Goal: Find specific page/section: Find specific page/section

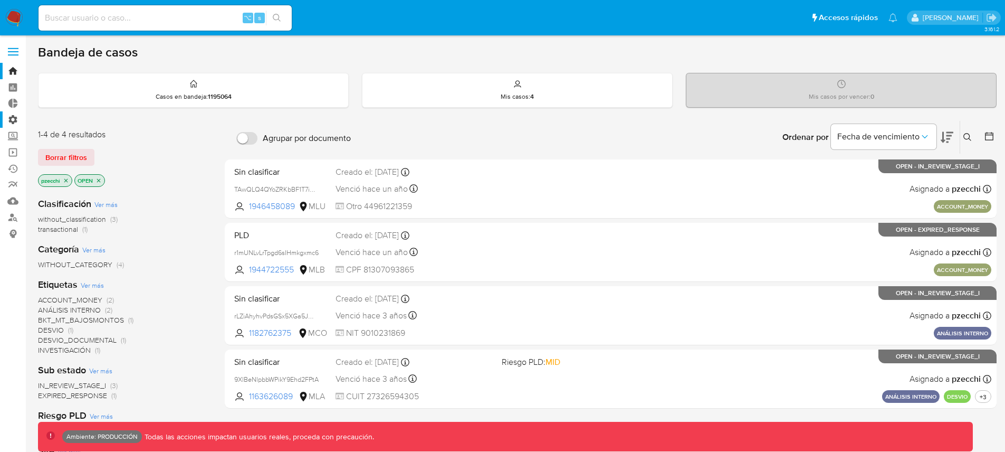
click at [11, 121] on label "Administración" at bounding box center [63, 119] width 126 height 16
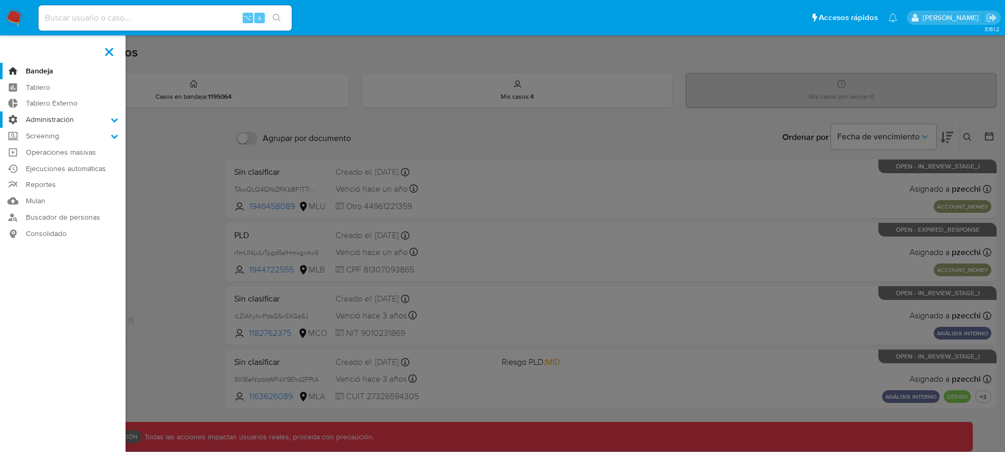
click at [0, 0] on input "Administración" at bounding box center [0, 0] width 0 height 0
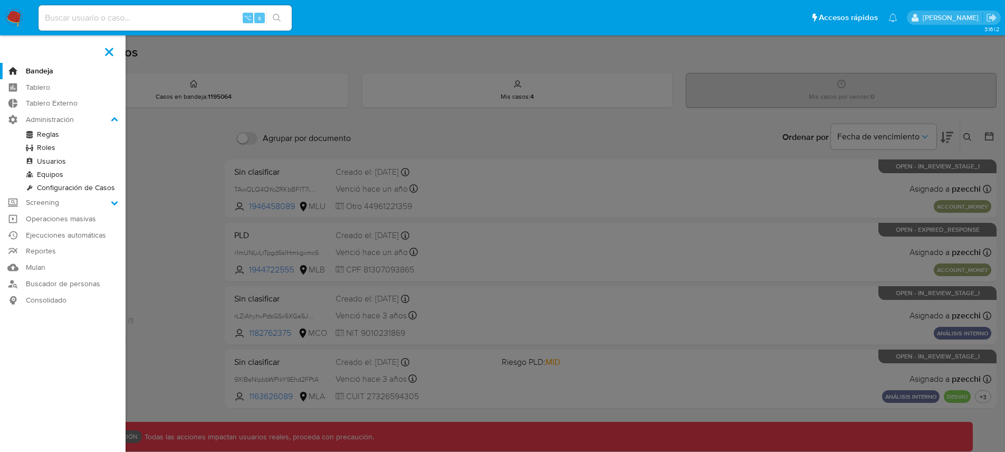
click at [46, 133] on link "Reglas" at bounding box center [63, 134] width 126 height 13
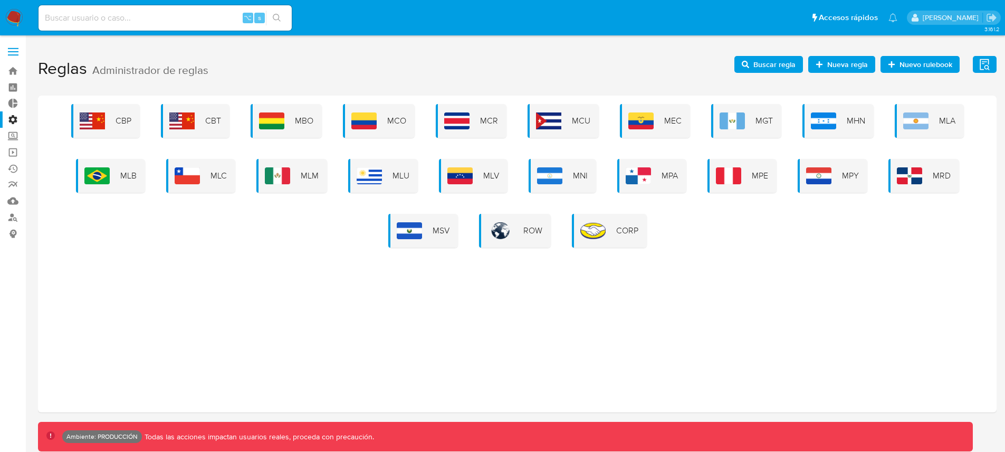
click at [819, 254] on div "CBP CBT MBO MCO MCR MCU MEC MGT MHN MLA MLB MLC MLM MLU MLV MNI MPA MPE MPY MRD…" at bounding box center [517, 253] width 959 height 317
click at [922, 118] on img at bounding box center [915, 120] width 25 height 17
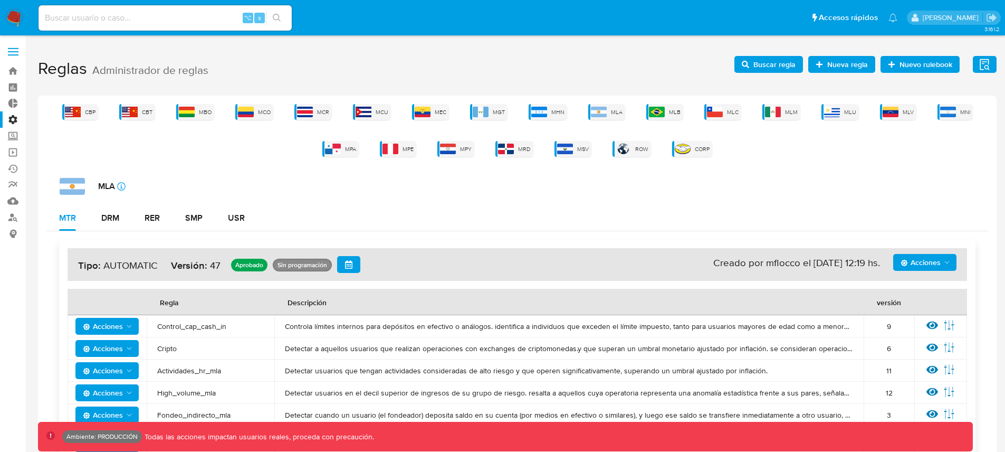
click at [774, 63] on span "Buscar regla" at bounding box center [774, 64] width 42 height 17
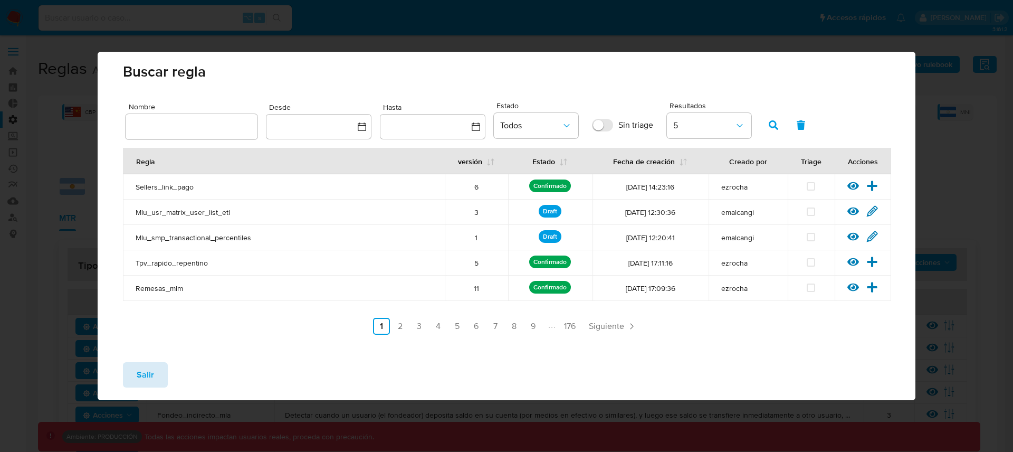
click at [155, 370] on button "Salir" at bounding box center [145, 374] width 45 height 25
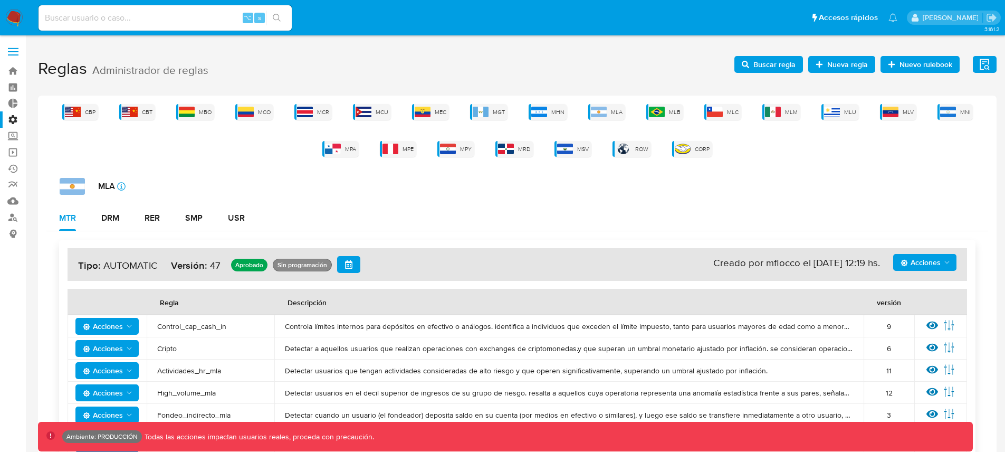
click at [667, 212] on div "MTR DRM RER SMP USR" at bounding box center [517, 217] width 942 height 25
click at [771, 63] on span "Buscar regla" at bounding box center [774, 64] width 42 height 17
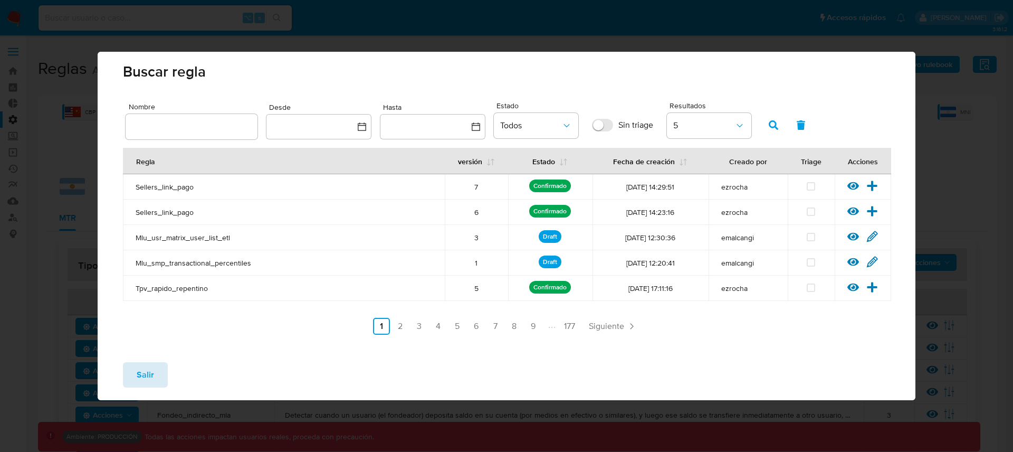
click at [150, 377] on span "Salir" at bounding box center [145, 374] width 17 height 23
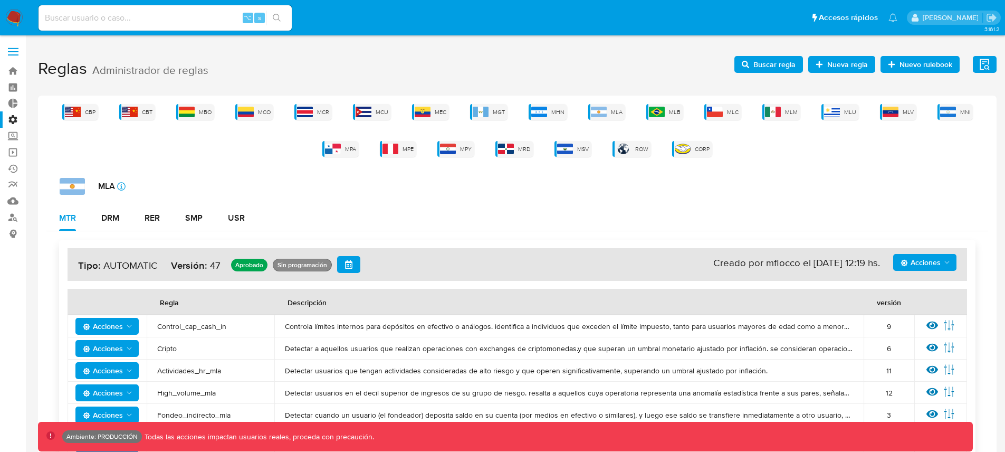
click at [576, 212] on div "MTR DRM RER SMP USR" at bounding box center [517, 217] width 942 height 25
click at [649, 189] on div "MLA icon-info-16" at bounding box center [524, 186] width 929 height 17
click at [12, 123] on label "Administración" at bounding box center [63, 119] width 126 height 16
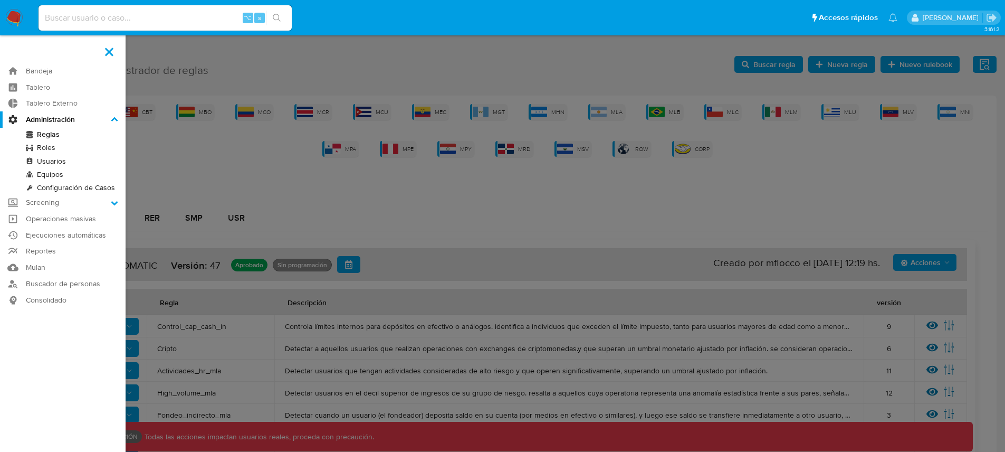
click at [0, 0] on input "Administración" at bounding box center [0, 0] width 0 height 0
click at [41, 89] on link "Tablero" at bounding box center [63, 87] width 126 height 16
